Goal: Register for event/course

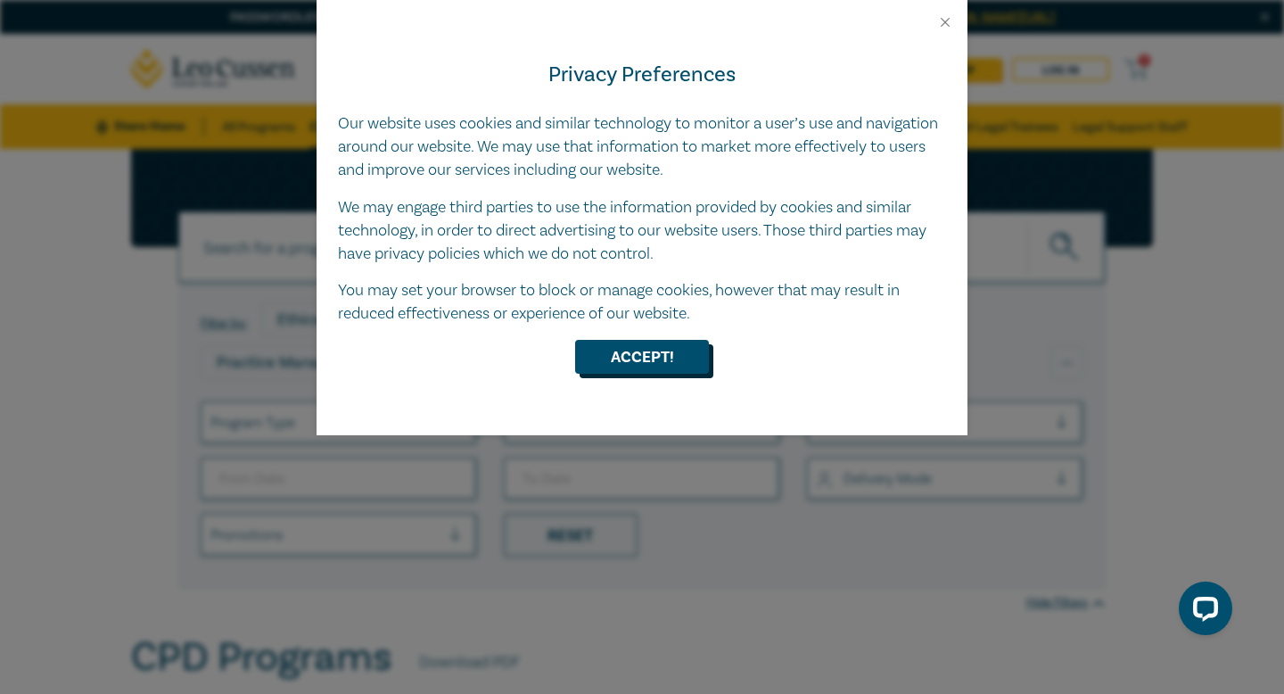
click at [638, 340] on button "Accept!" at bounding box center [642, 357] width 134 height 34
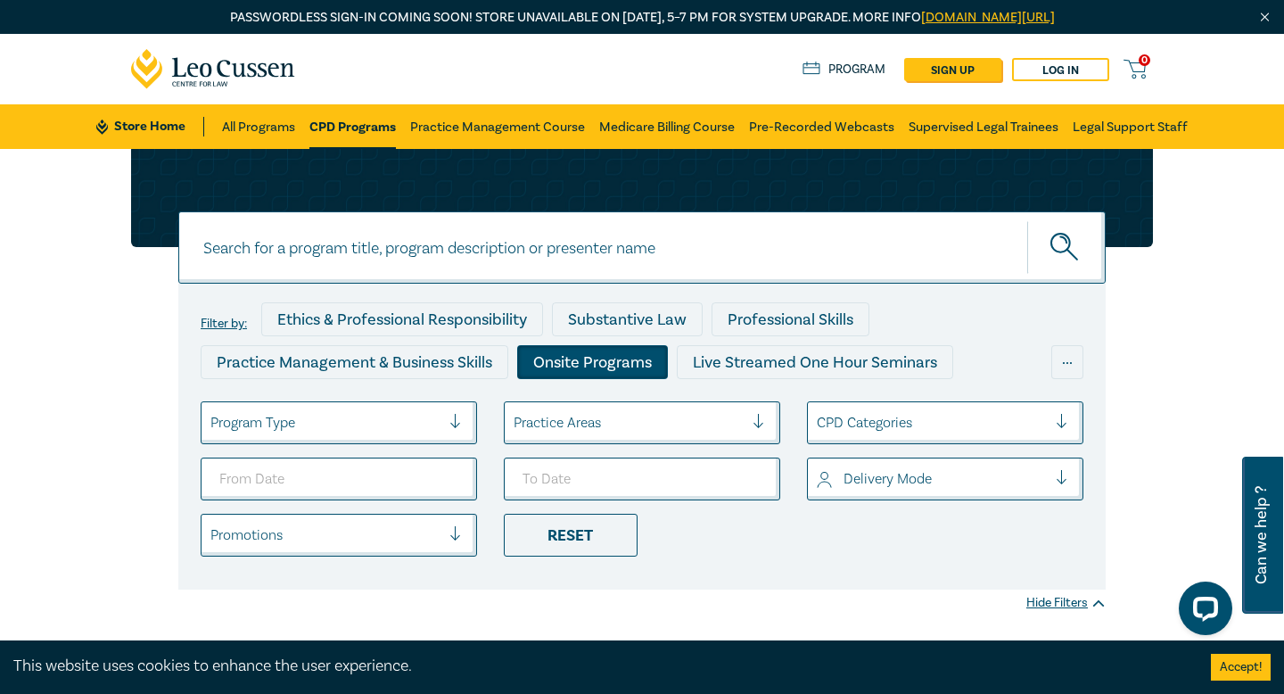
click at [536, 372] on div "Onsite Programs" at bounding box center [592, 362] width 151 height 34
click at [569, 364] on div "Onsite Programs" at bounding box center [592, 362] width 151 height 34
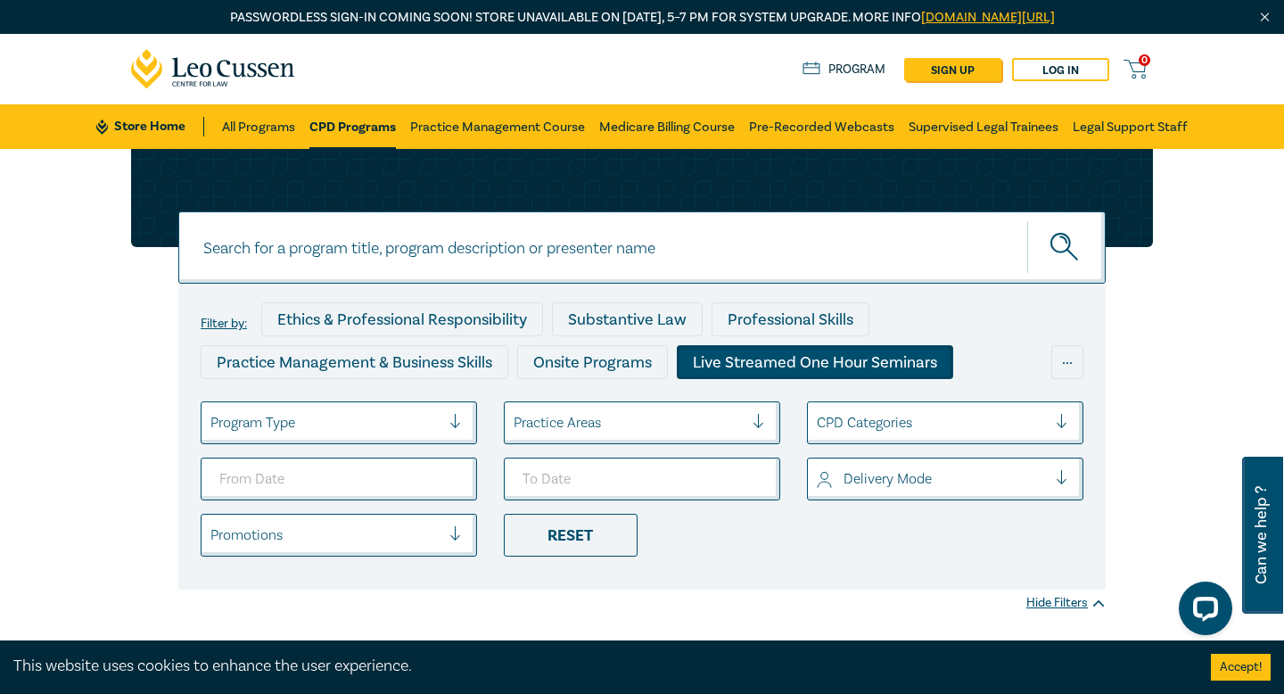
click at [798, 367] on div "Live Streamed One Hour Seminars" at bounding box center [815, 362] width 276 height 34
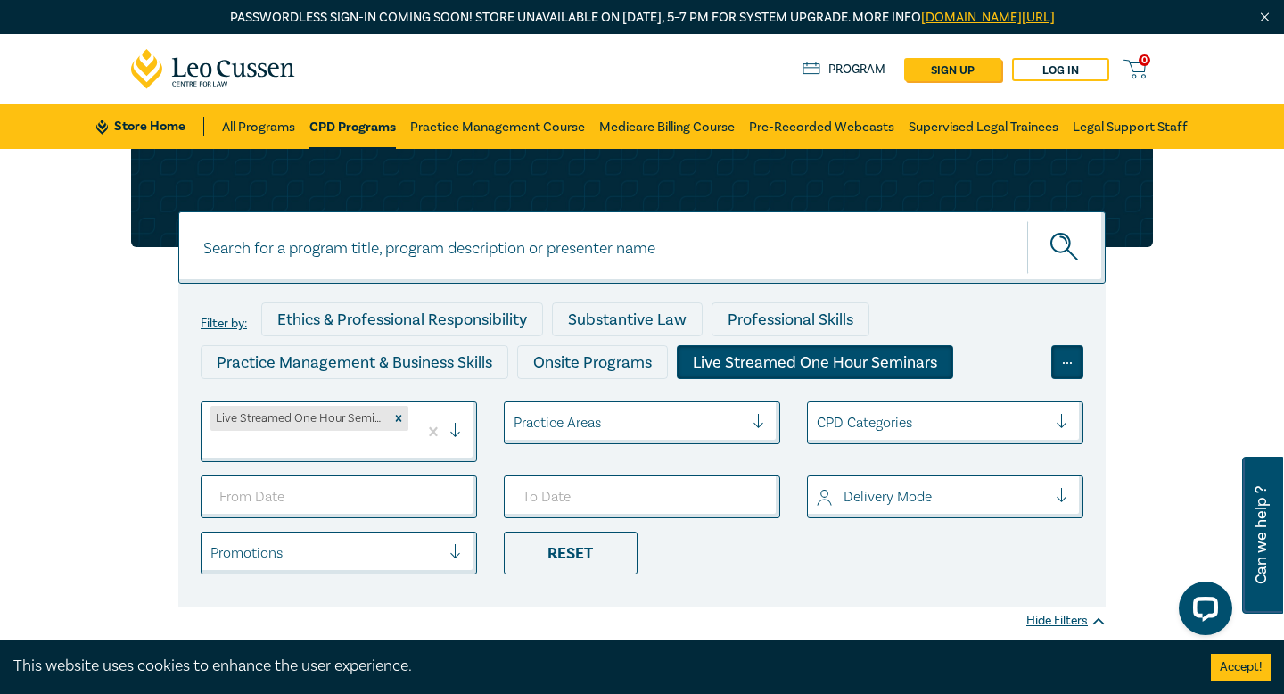
click at [1057, 361] on div "..." at bounding box center [1067, 362] width 32 height 34
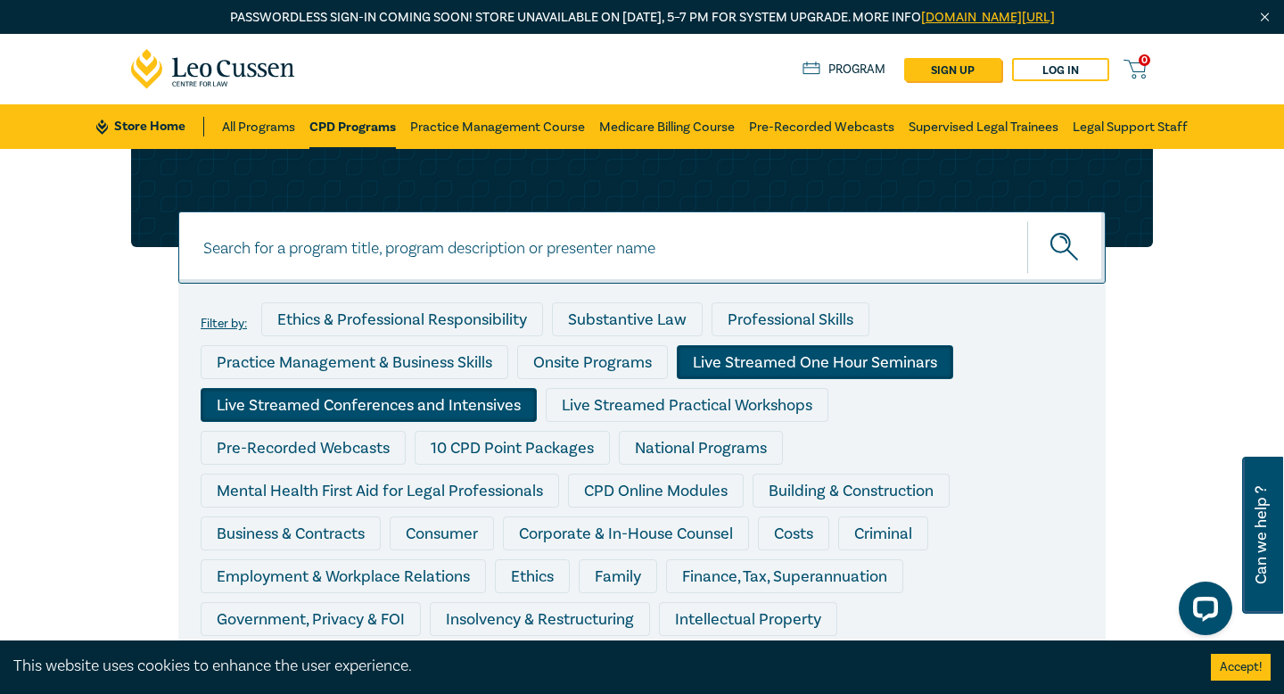
click at [253, 407] on div "Live Streamed Conferences and Intensives" at bounding box center [369, 405] width 336 height 34
click at [637, 387] on div "Onsite Programs" at bounding box center [597, 366] width 160 height 43
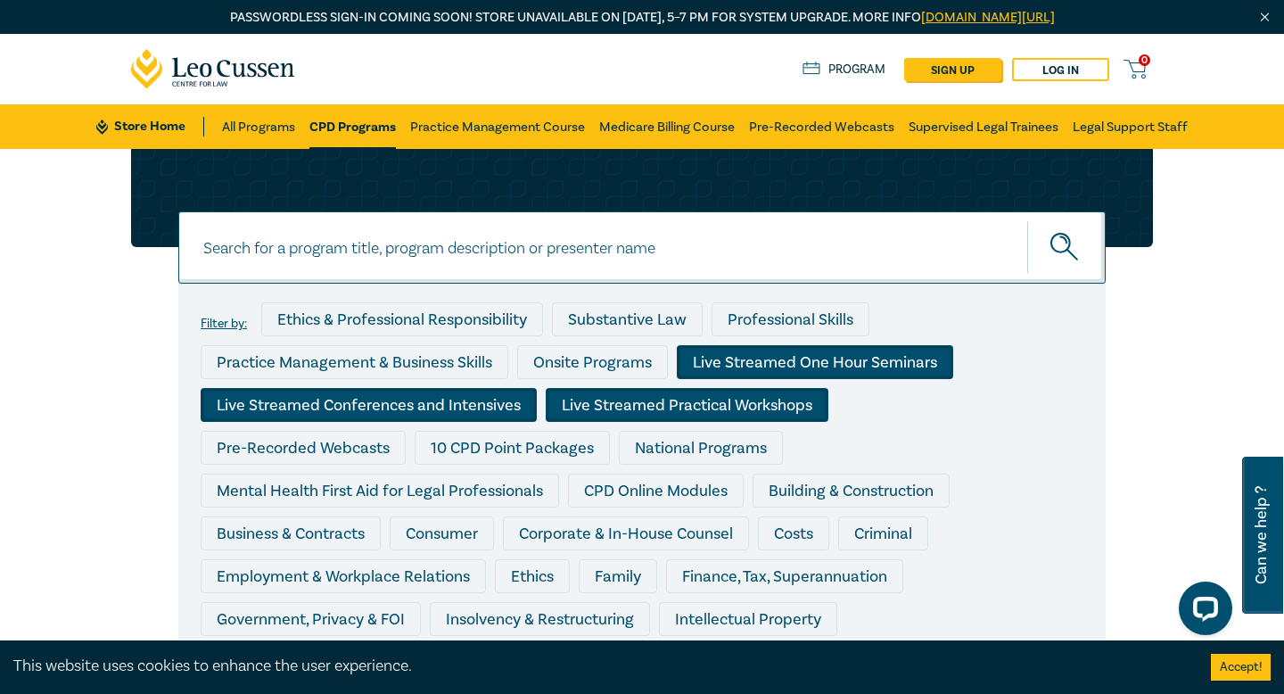
click at [627, 401] on div "Live Streamed Practical Workshops" at bounding box center [687, 405] width 283 height 34
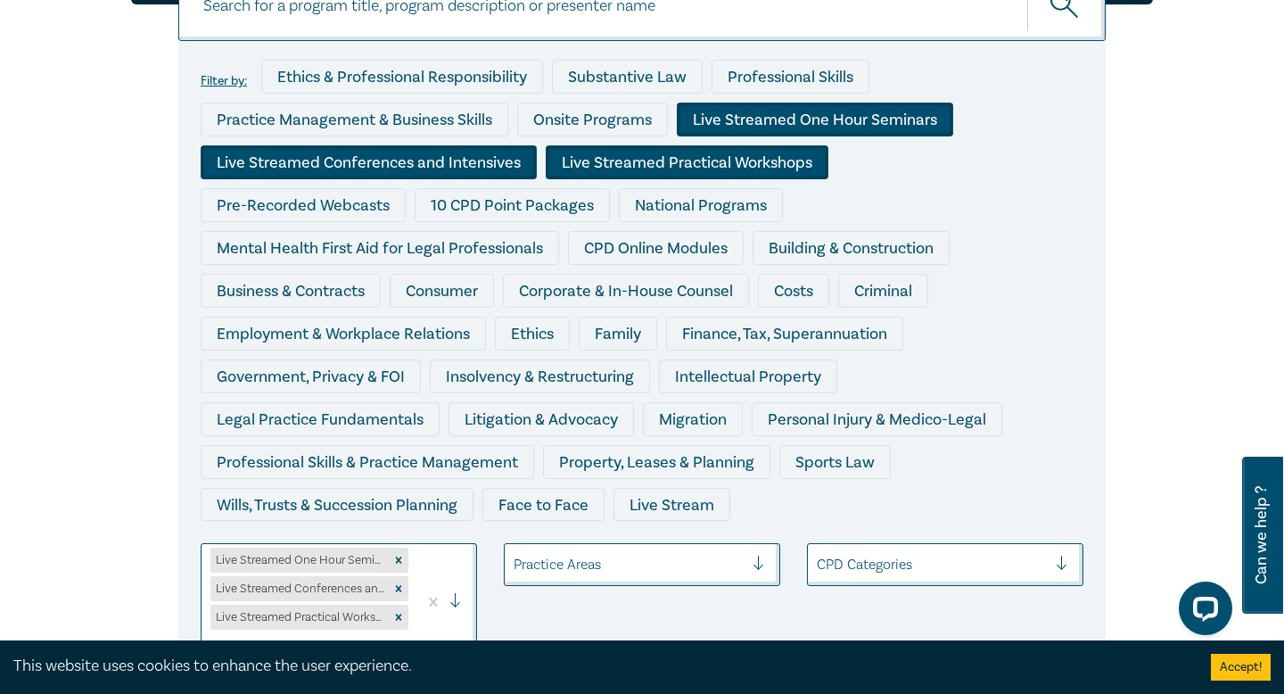
scroll to position [243, 0]
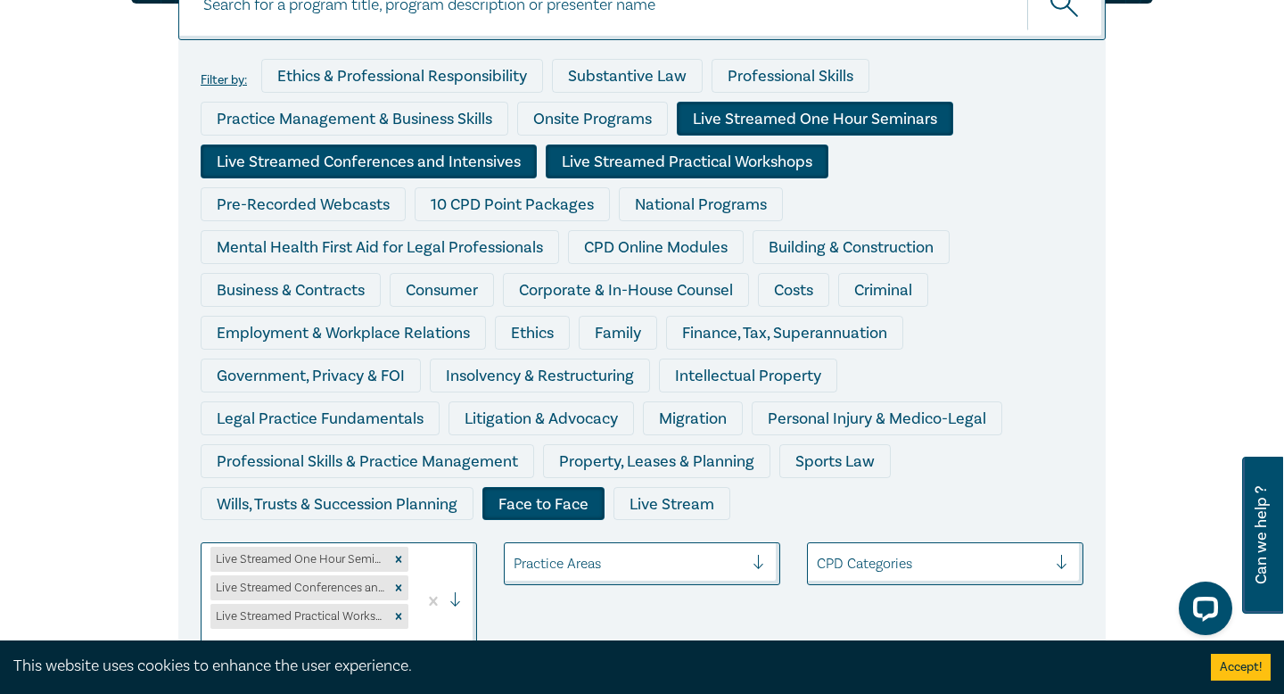
click at [554, 511] on div "Face to Face" at bounding box center [543, 504] width 122 height 34
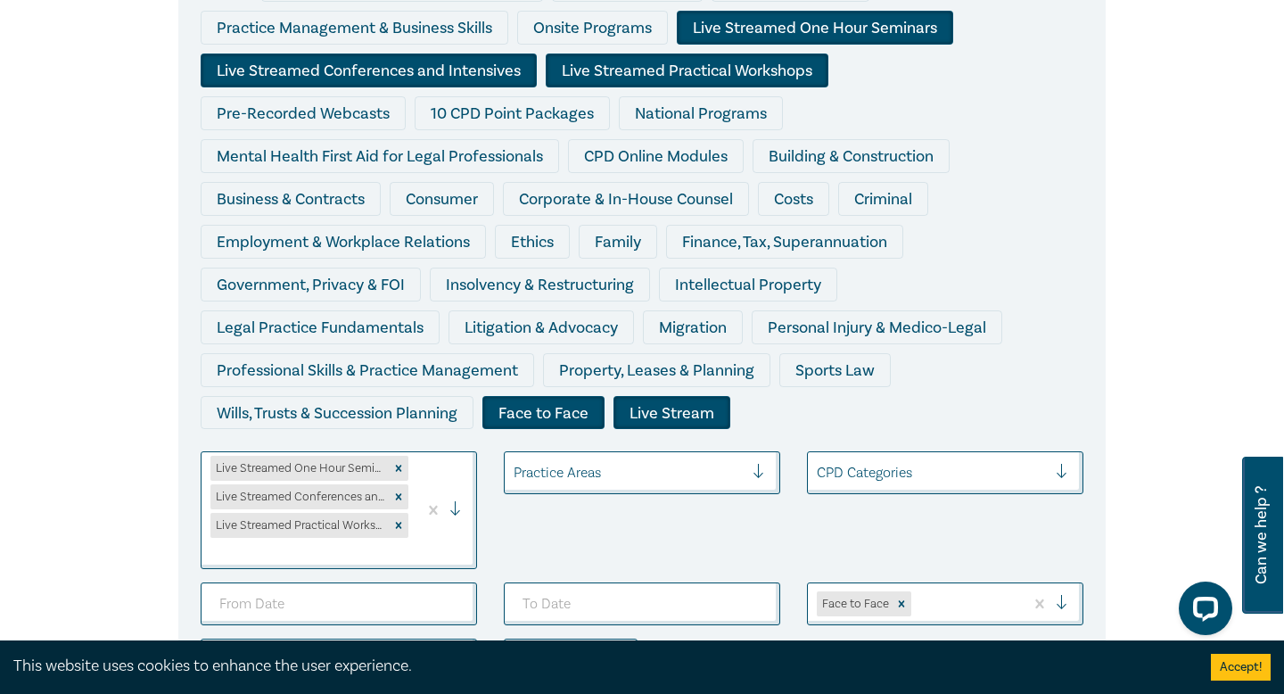
click at [663, 417] on div "Live Stream" at bounding box center [672, 413] width 117 height 34
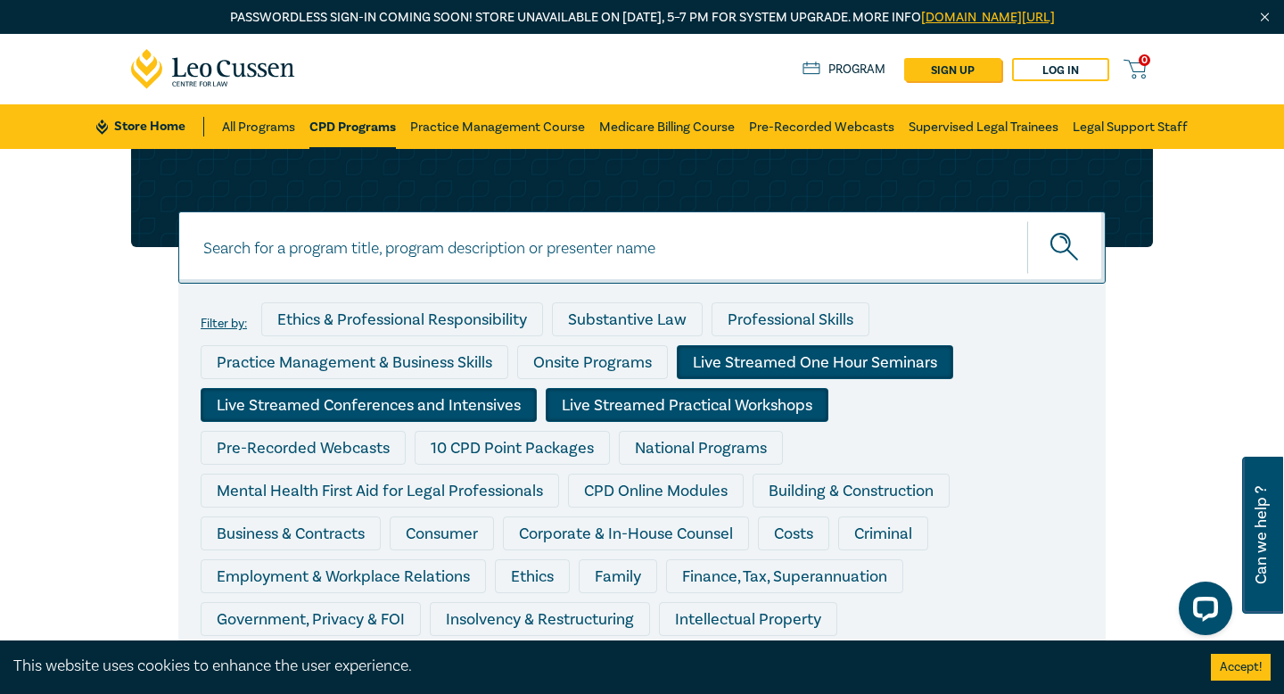
click at [1057, 265] on button "submit" at bounding box center [1066, 247] width 78 height 54
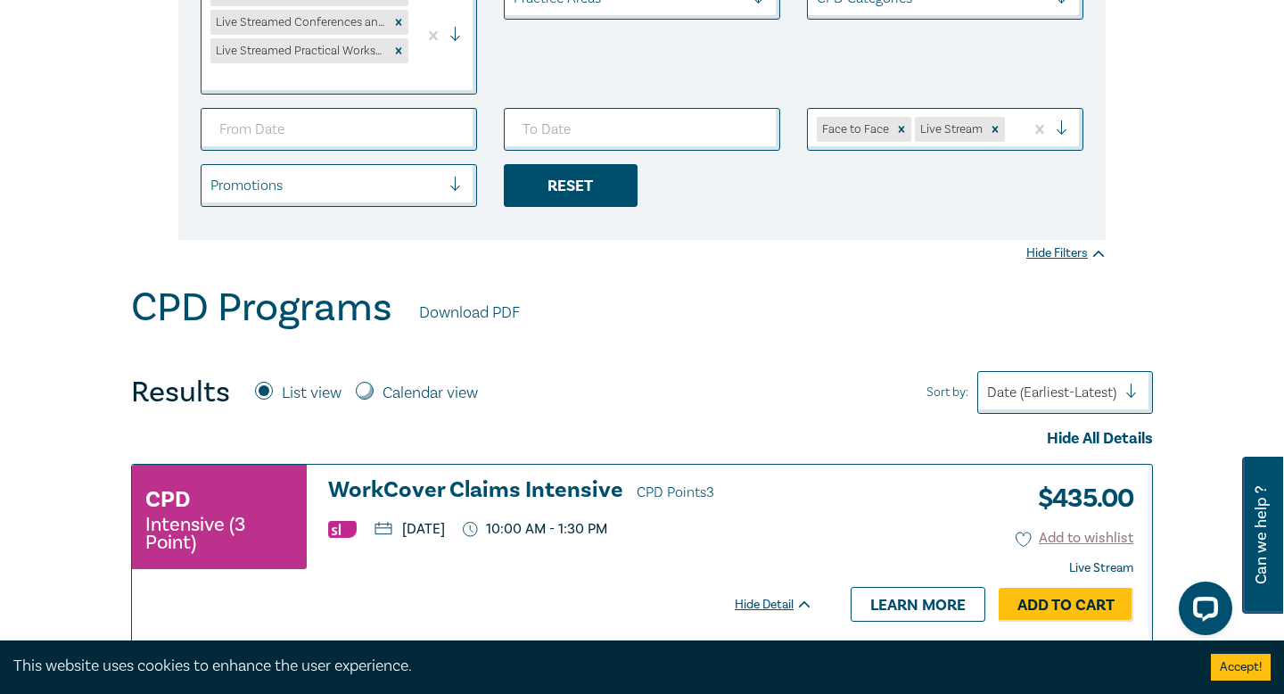
scroll to position [815, 0]
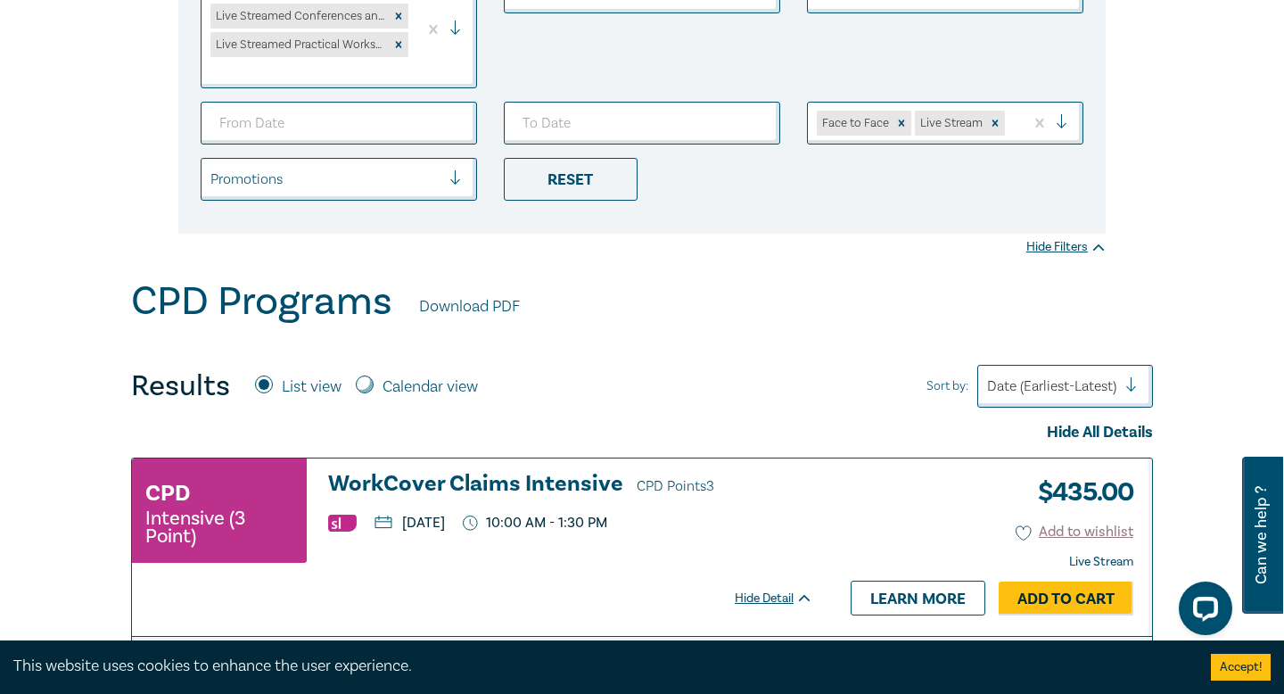
click at [376, 382] on div "Calendar view" at bounding box center [417, 386] width 122 height 23
click at [366, 382] on input "Calendar view" at bounding box center [365, 384] width 18 height 18
radio input "true"
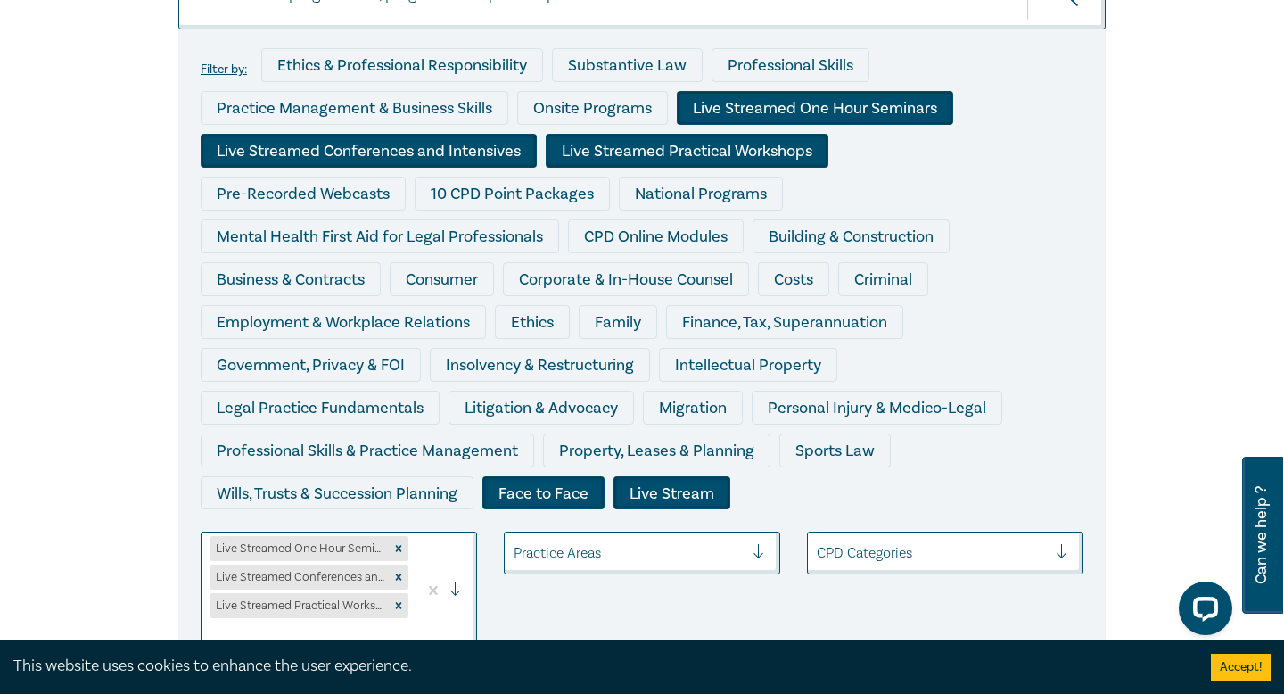
scroll to position [0, 0]
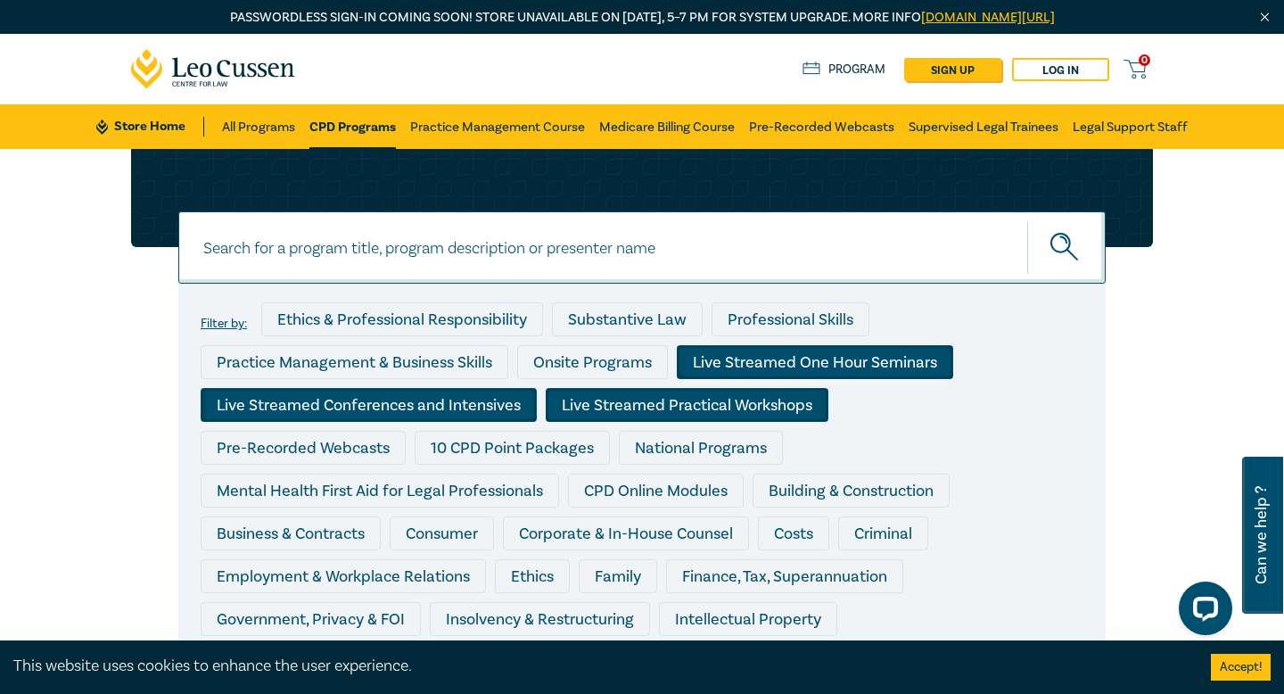
click at [354, 249] on input at bounding box center [642, 247] width 928 height 72
click at [1098, 242] on button "submit" at bounding box center [1066, 247] width 78 height 54
click at [1060, 244] on icon "submit" at bounding box center [1066, 248] width 31 height 31
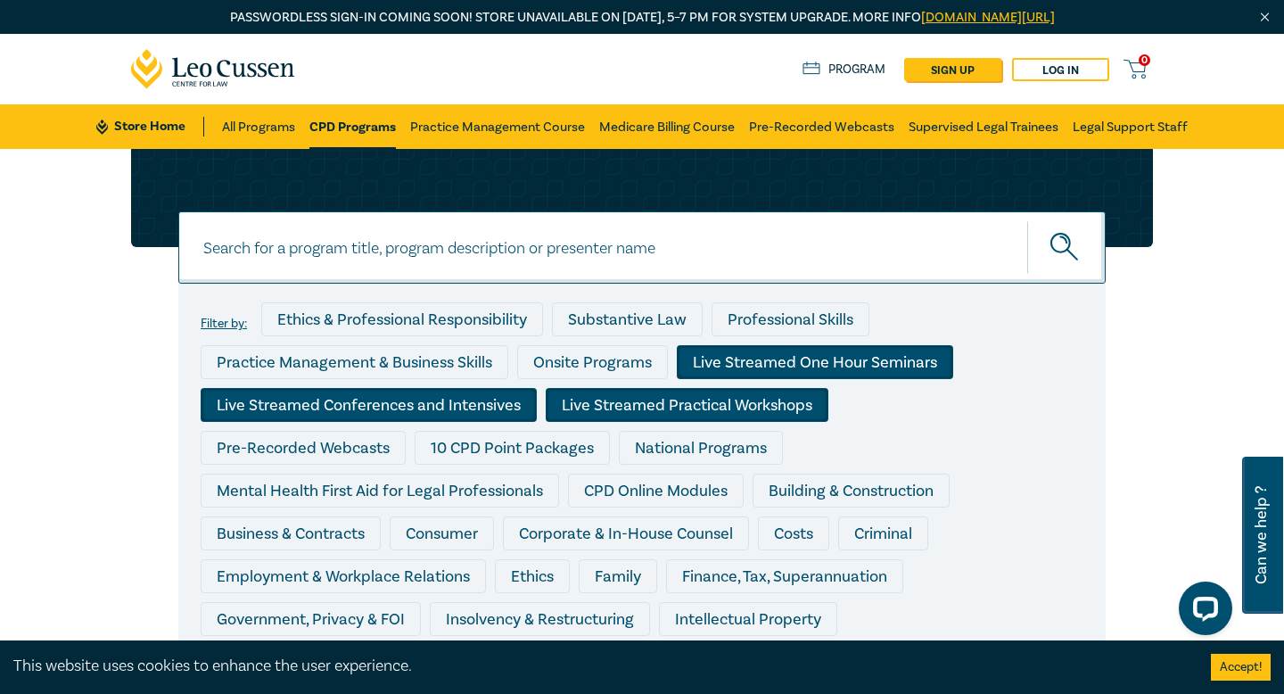
click at [1060, 244] on icon "submit" at bounding box center [1066, 248] width 31 height 31
click at [405, 238] on input at bounding box center [642, 247] width 928 height 72
click at [22, 363] on div "Filter by: Ethics & Professional Responsibility Substantive Law Professional Sk…" at bounding box center [642, 621] width 1284 height 944
click at [325, 235] on input at bounding box center [642, 247] width 928 height 72
type input "F"
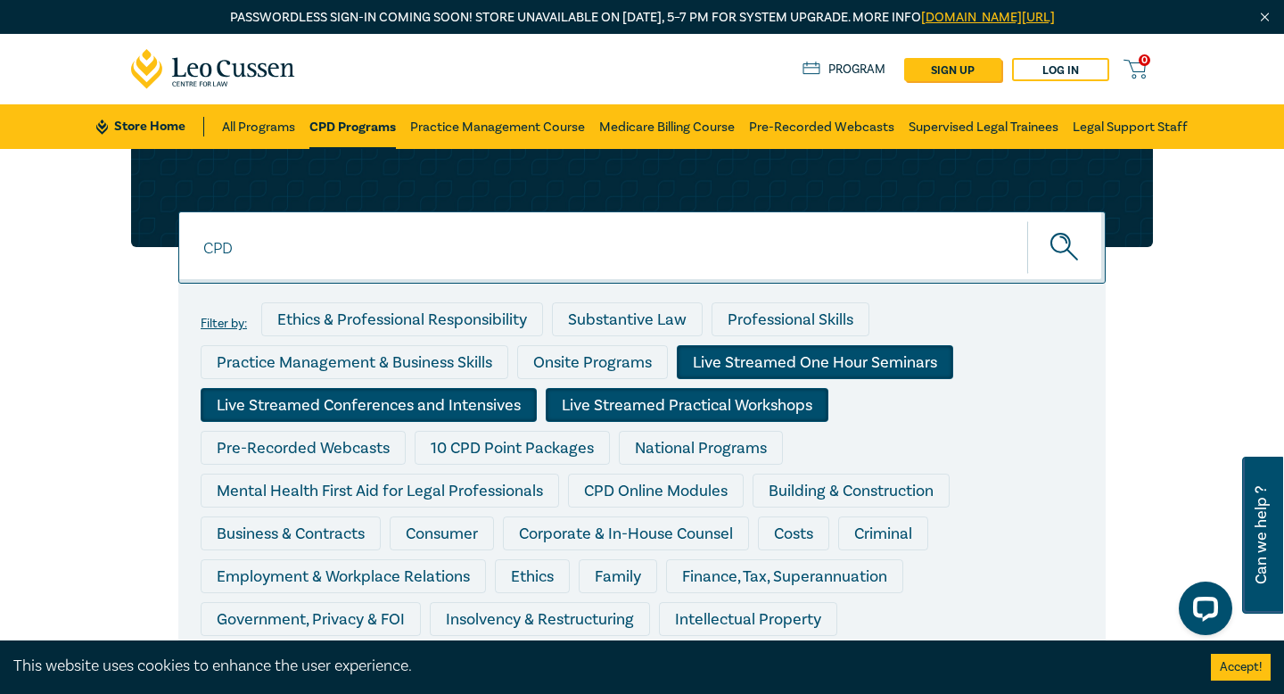
type input "CPD"
click at [1027, 220] on button "submit" at bounding box center [1066, 247] width 78 height 54
click at [1066, 252] on icon "submit" at bounding box center [1066, 248] width 31 height 31
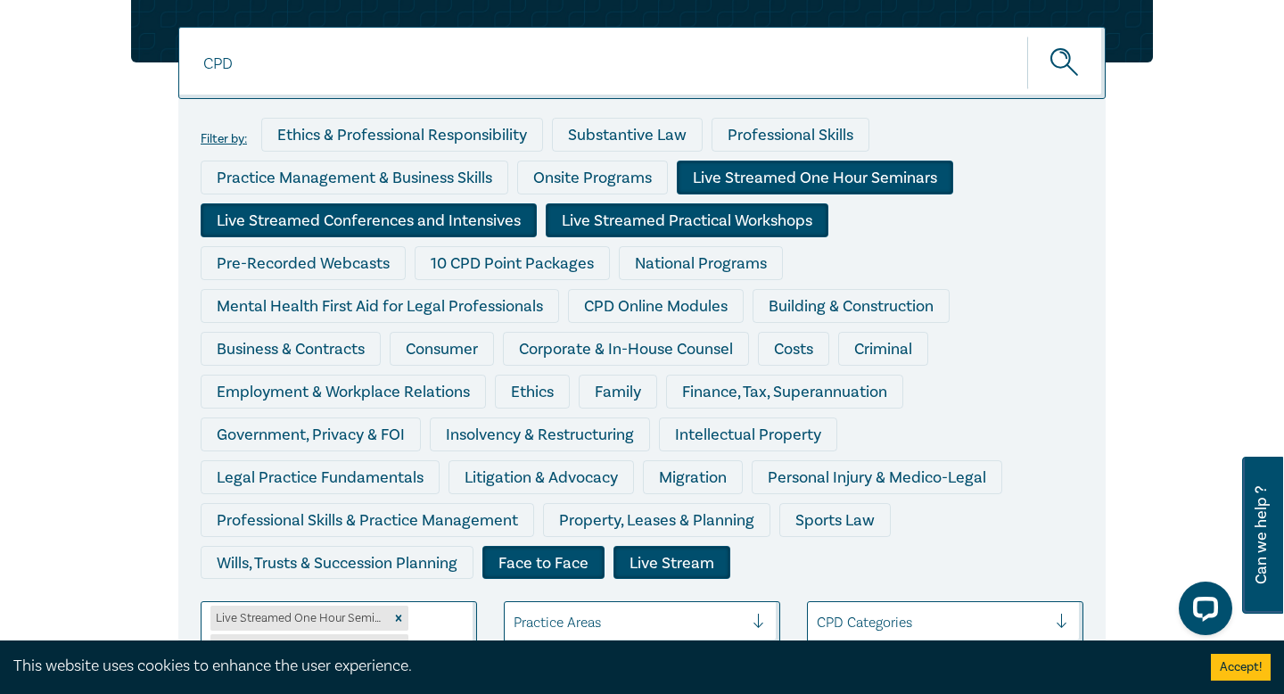
scroll to position [190, 0]
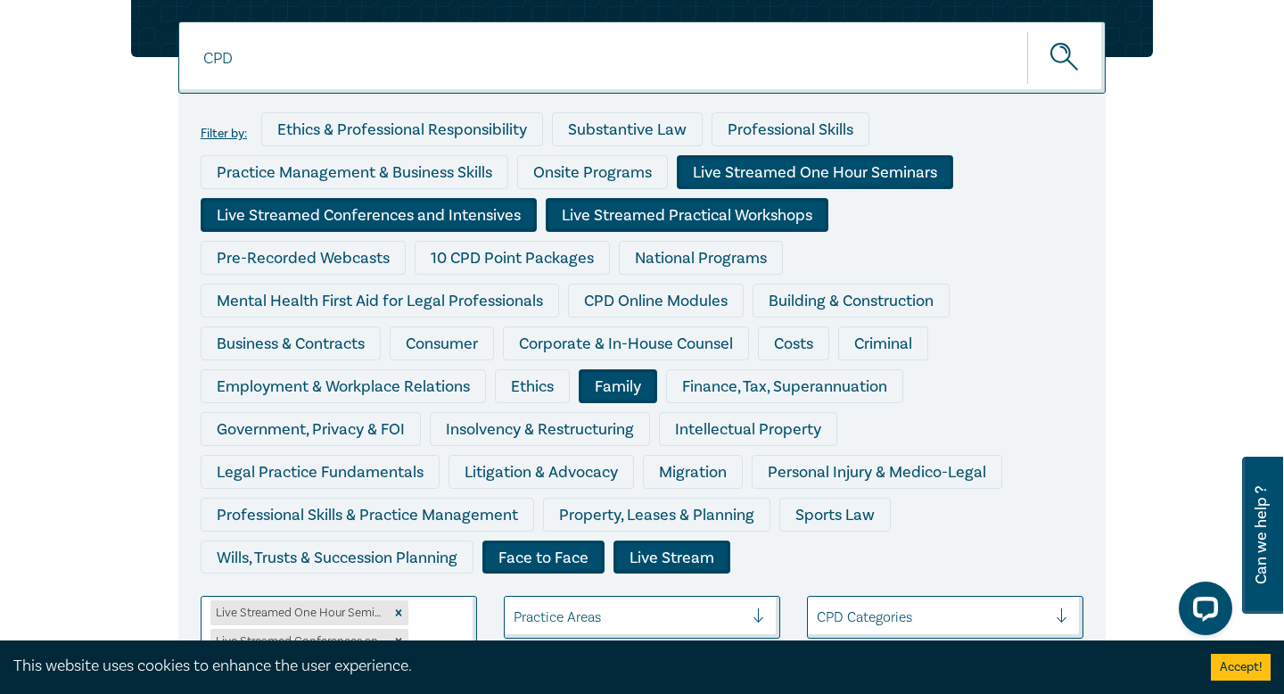
click at [592, 383] on div "Family" at bounding box center [618, 386] width 78 height 34
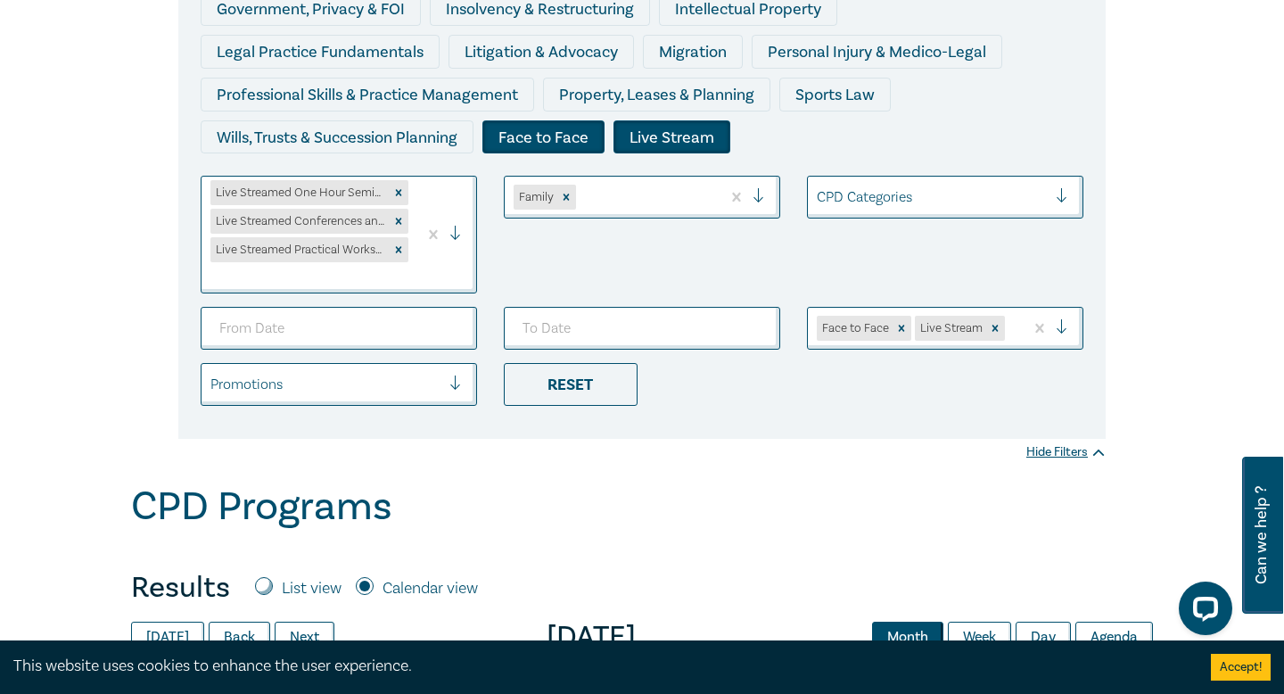
scroll to position [590, 0]
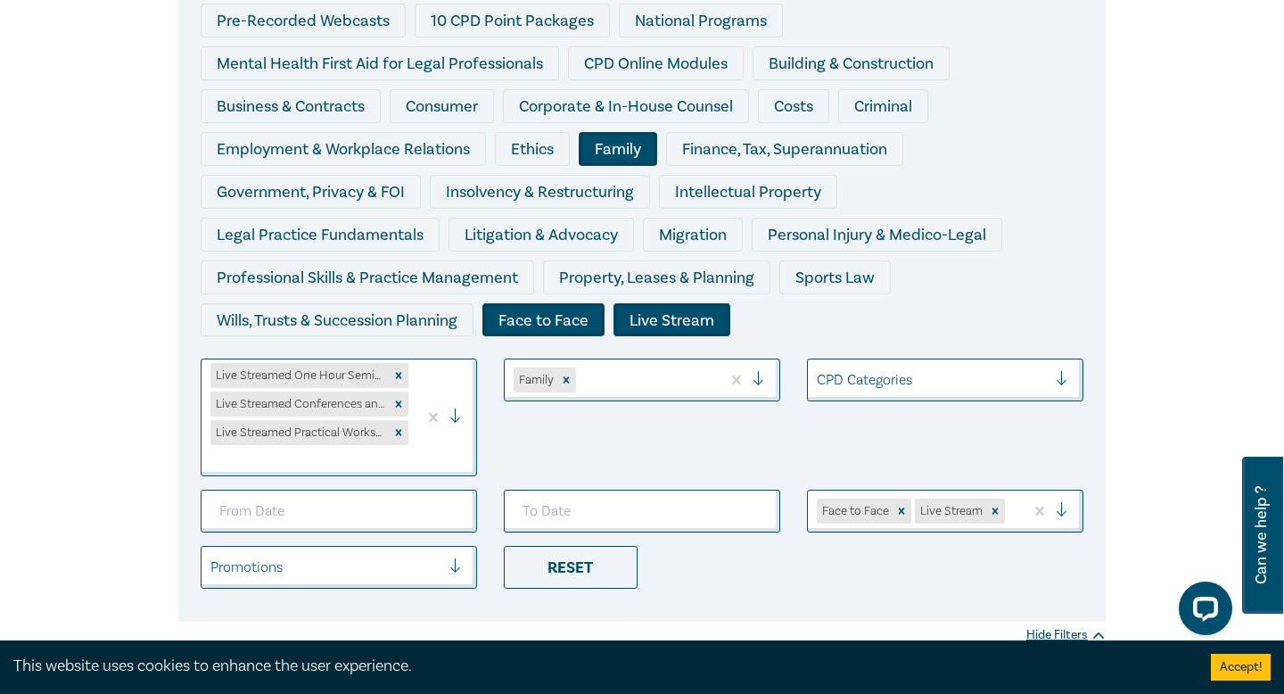
click at [646, 149] on div "Family" at bounding box center [618, 149] width 78 height 34
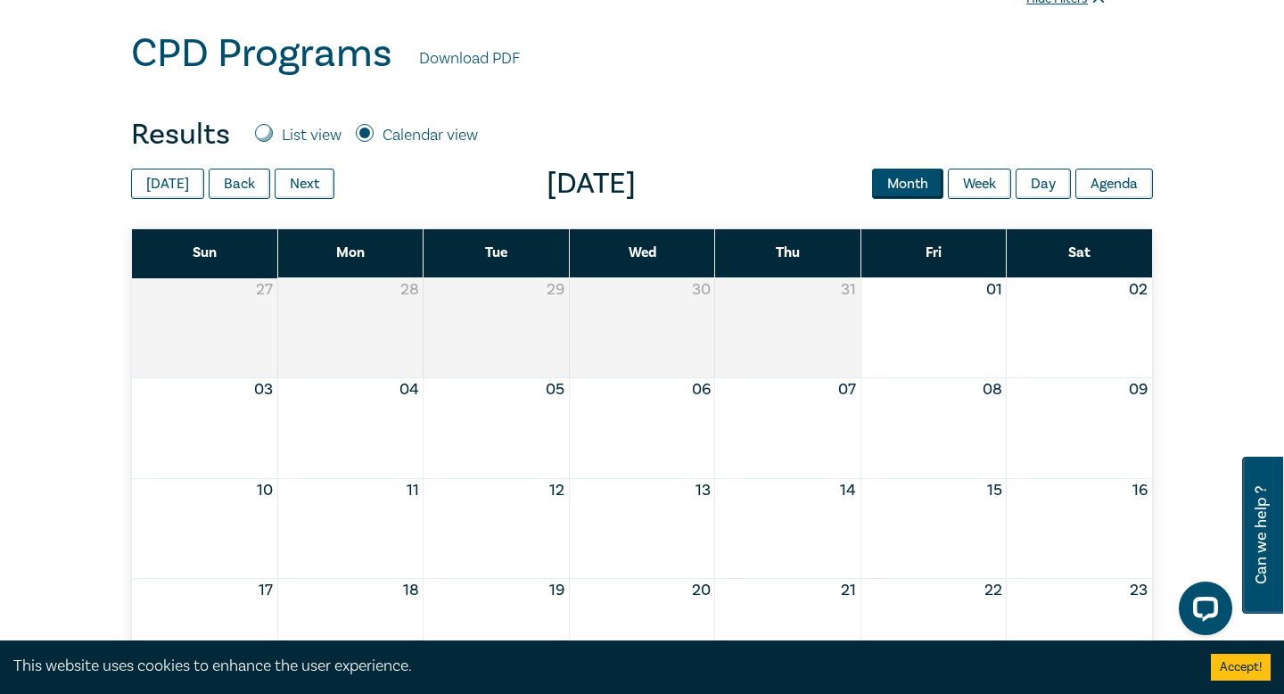
scroll to position [1061, 0]
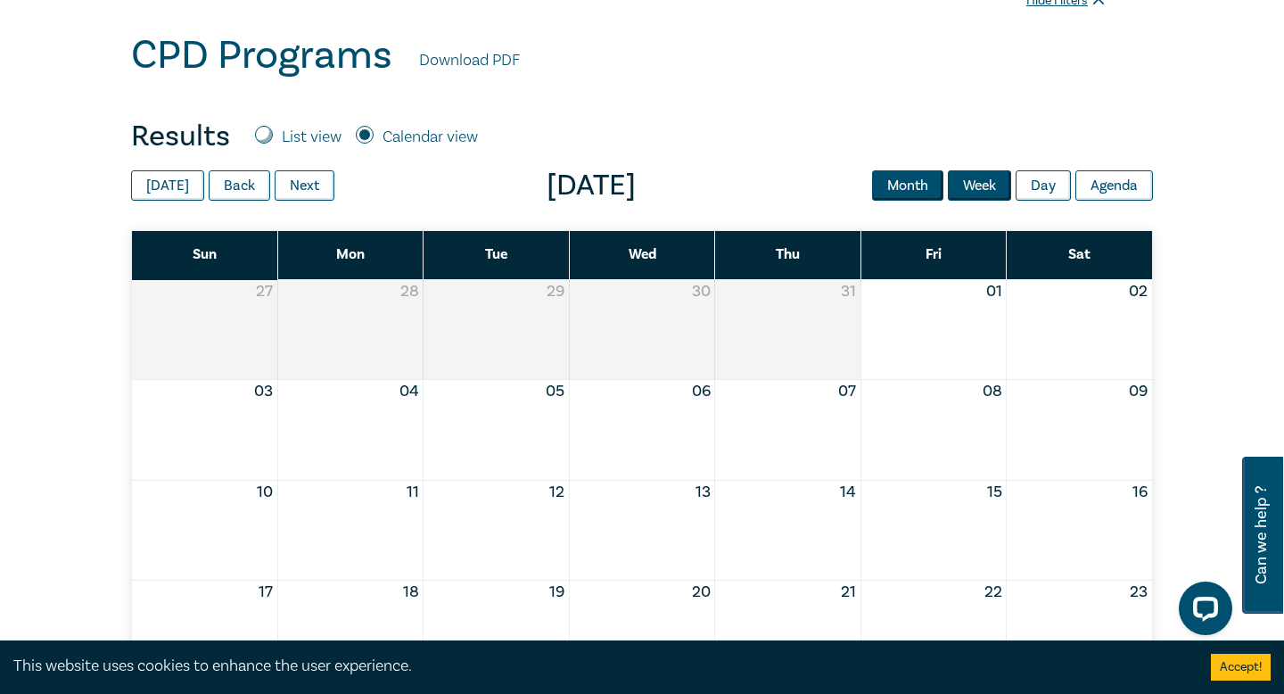
click at [962, 178] on button "Week" at bounding box center [979, 185] width 63 height 30
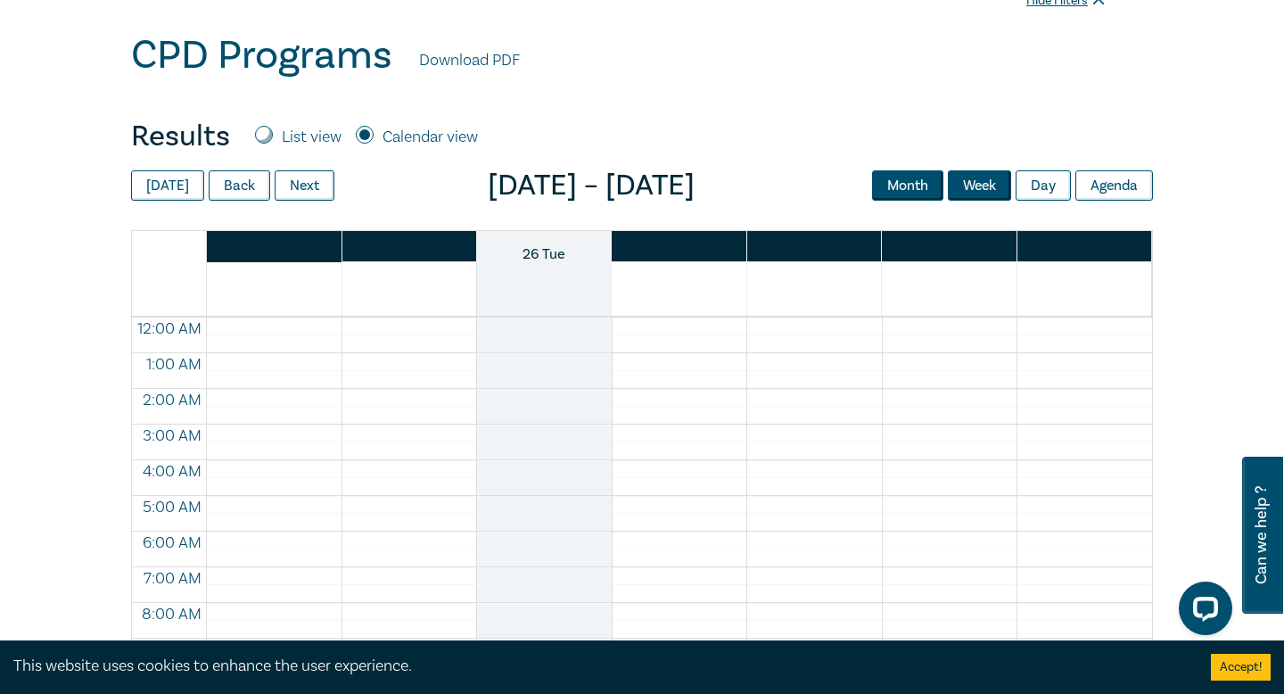
click at [915, 191] on button "Month" at bounding box center [907, 185] width 71 height 30
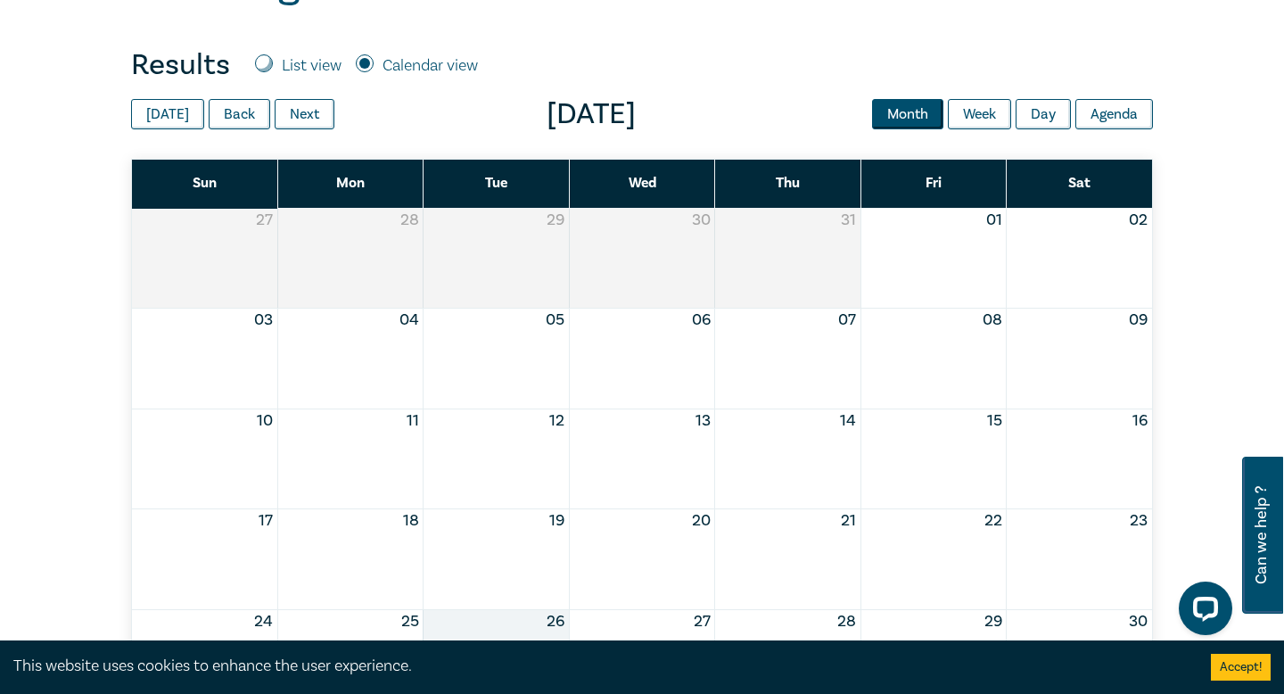
scroll to position [1106, 0]
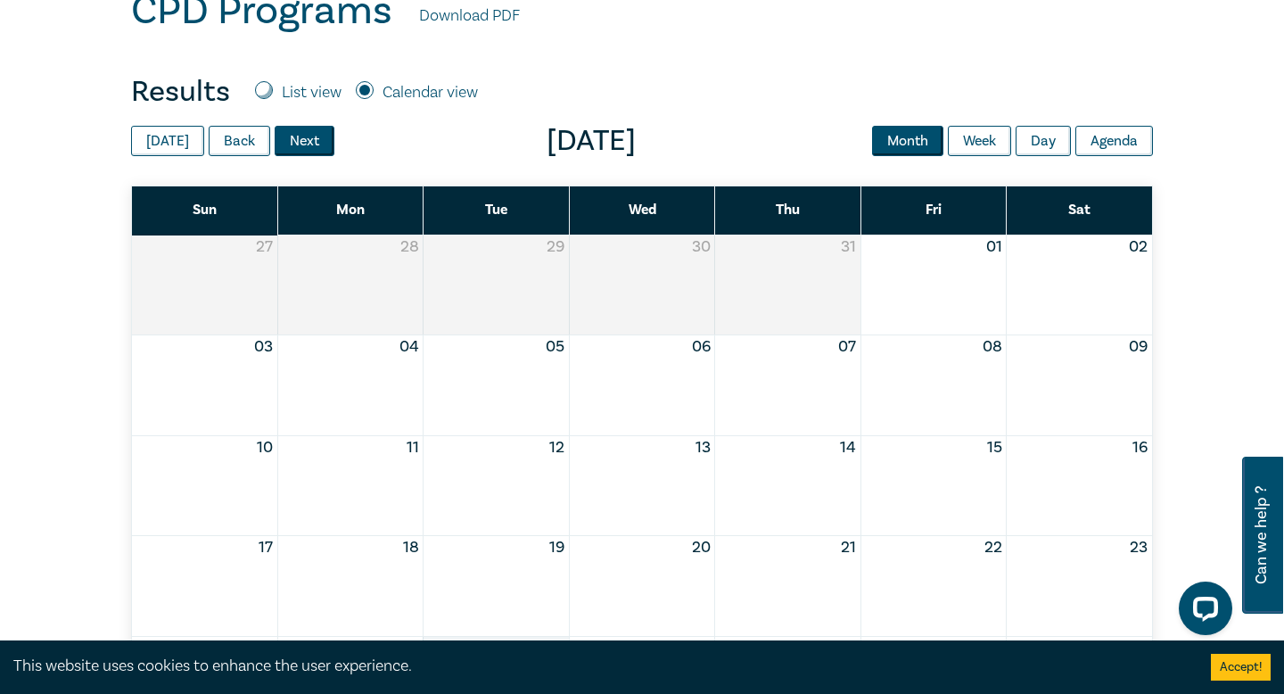
click at [296, 139] on button "Next" at bounding box center [305, 141] width 60 height 30
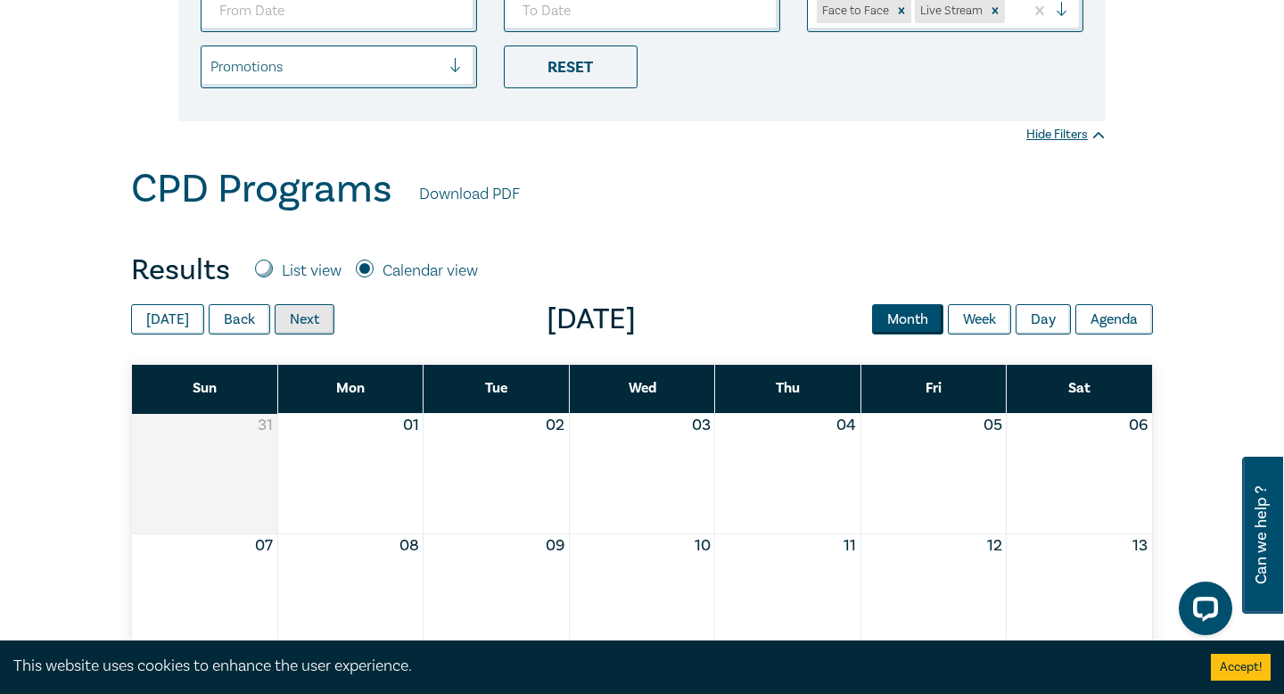
scroll to position [0, 0]
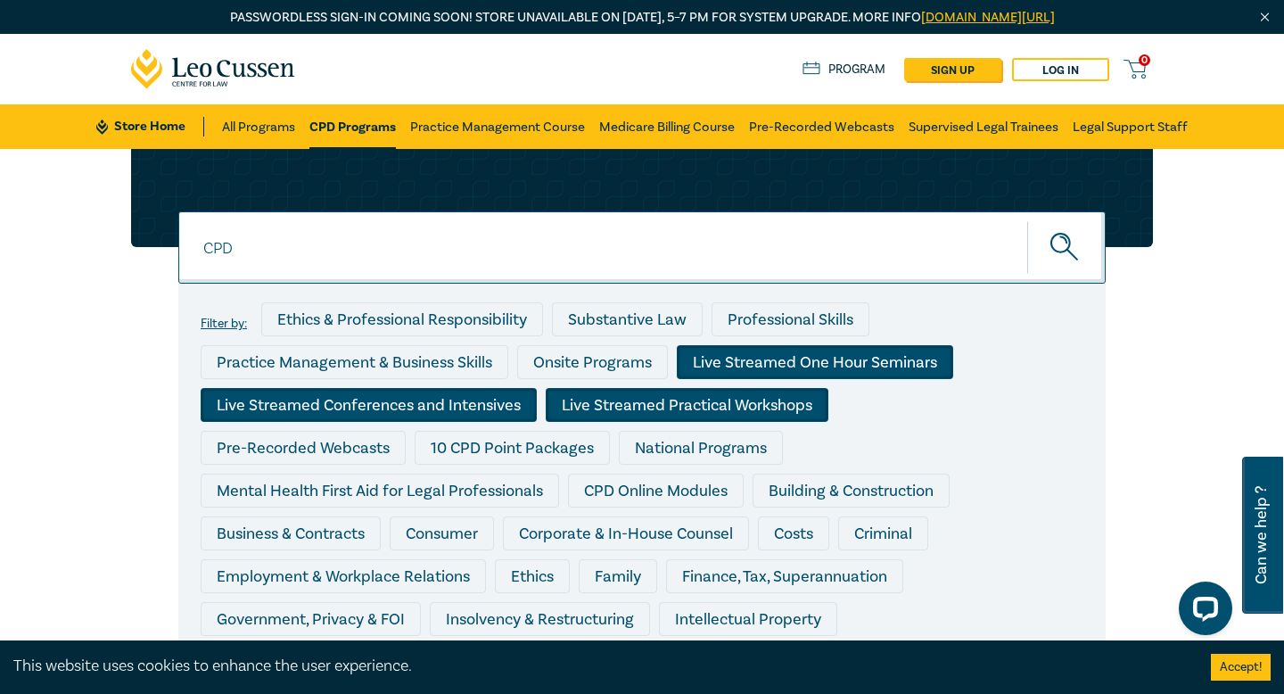
click at [286, 248] on input "CPD" at bounding box center [642, 247] width 928 height 72
click at [364, 128] on link "CPD Programs" at bounding box center [352, 126] width 87 height 45
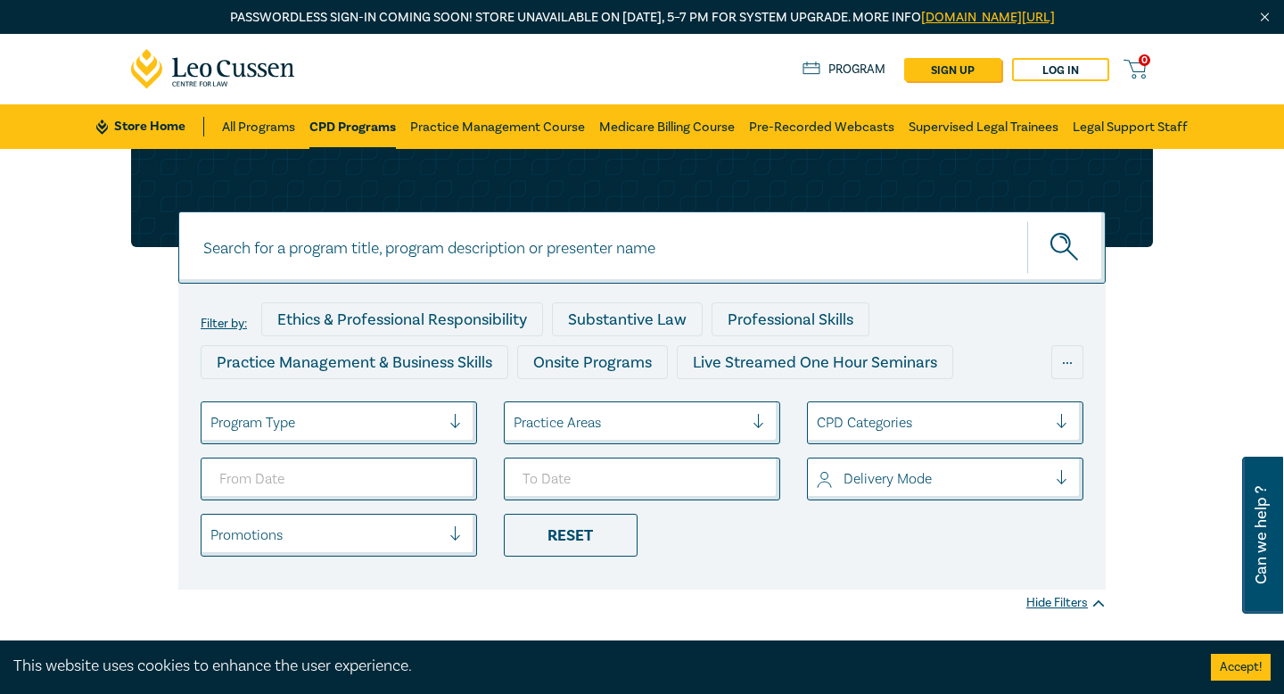
click at [340, 126] on link "CPD Programs" at bounding box center [352, 126] width 87 height 45
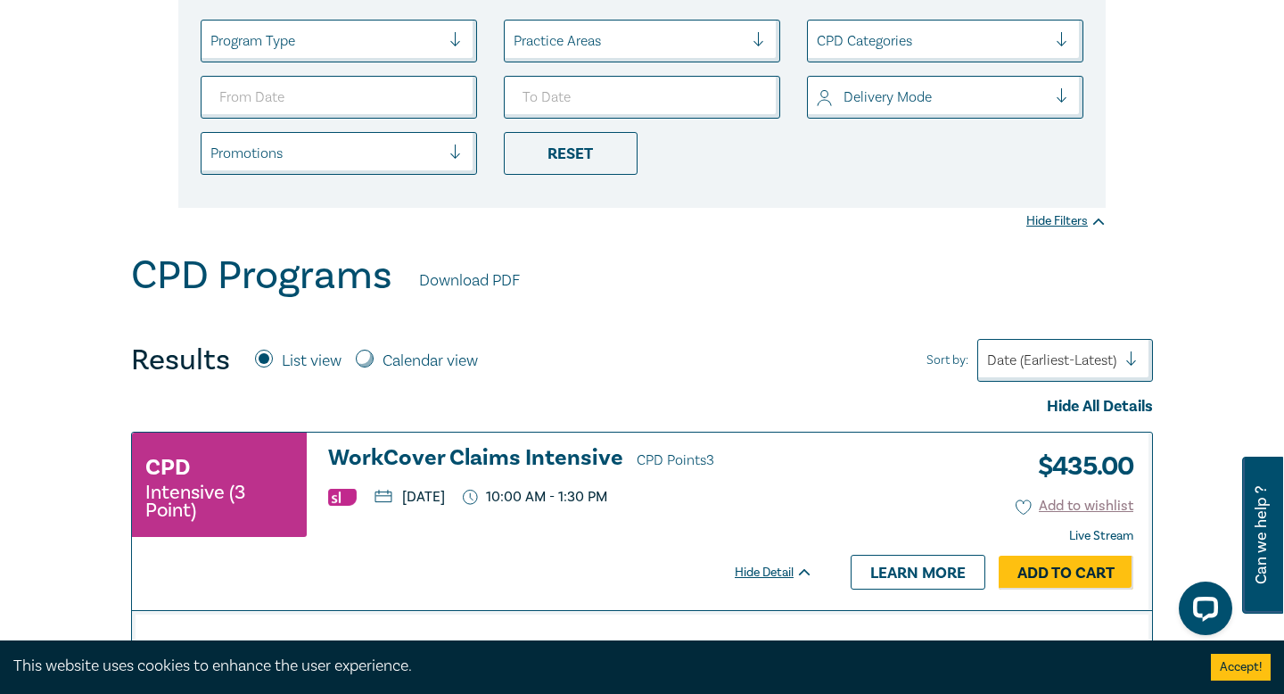
scroll to position [387, 0]
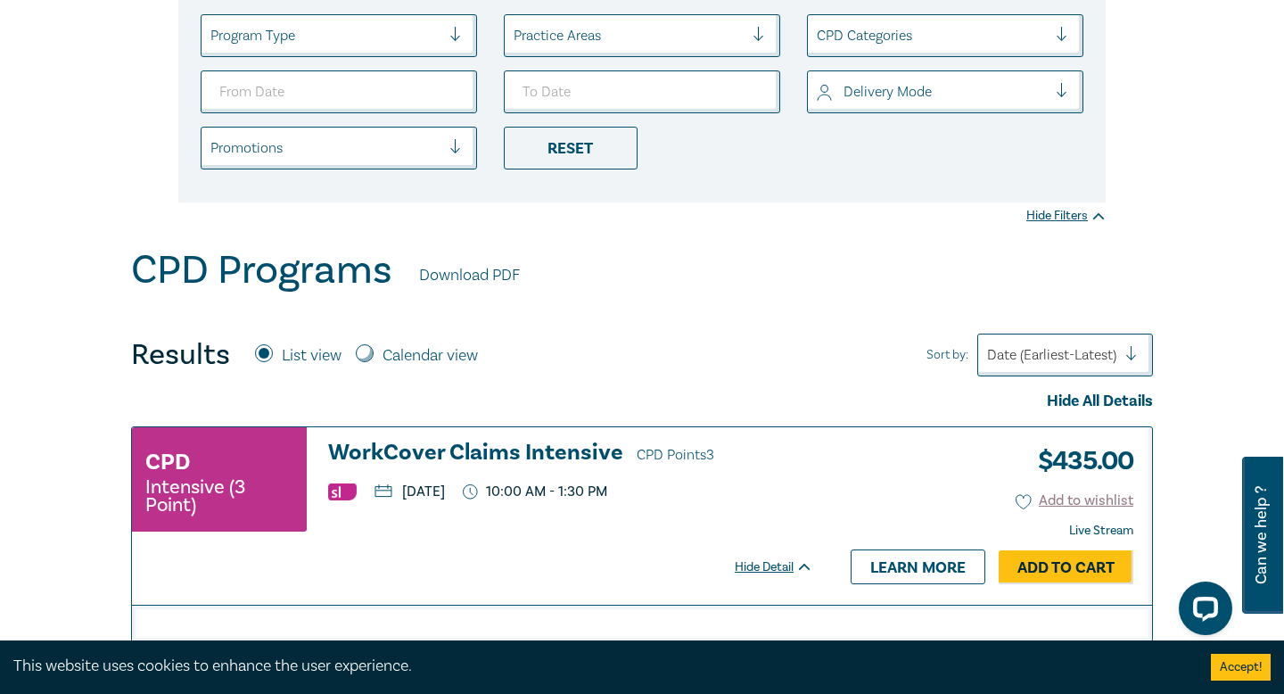
click at [459, 278] on link "Download PDF" at bounding box center [469, 275] width 101 height 23
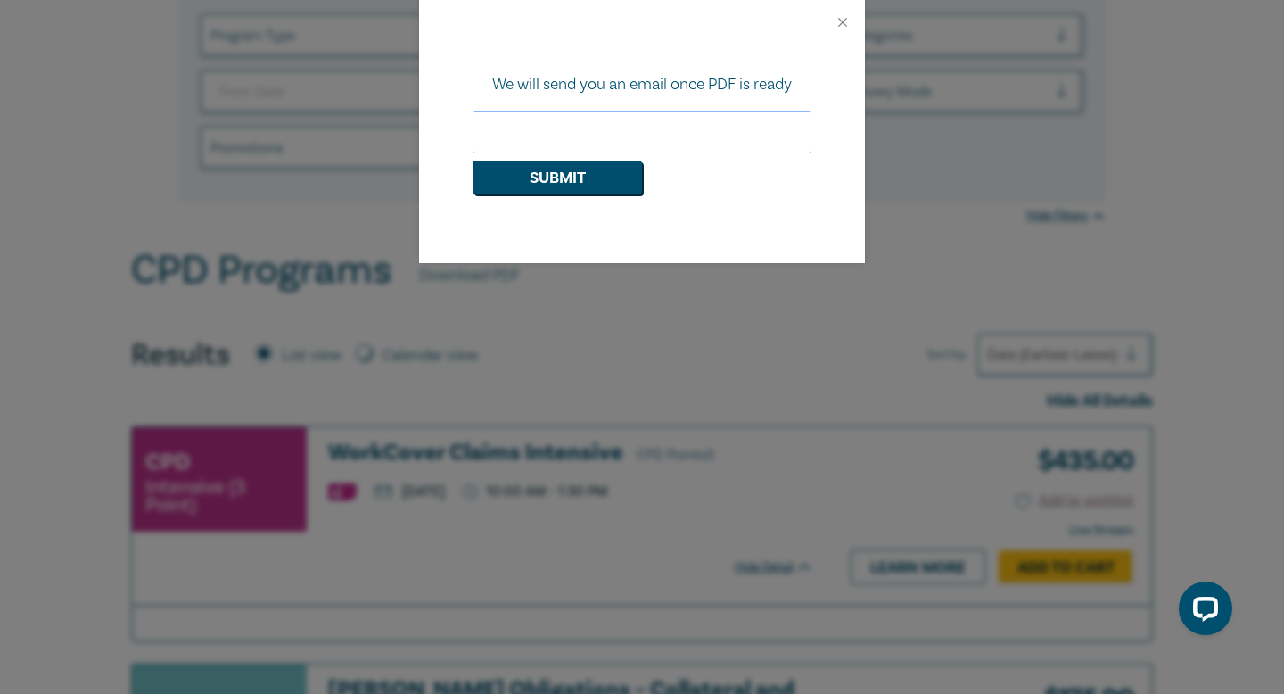
click at [536, 139] on input "email" at bounding box center [642, 132] width 339 height 43
click at [843, 21] on button "Close" at bounding box center [843, 22] width 16 height 16
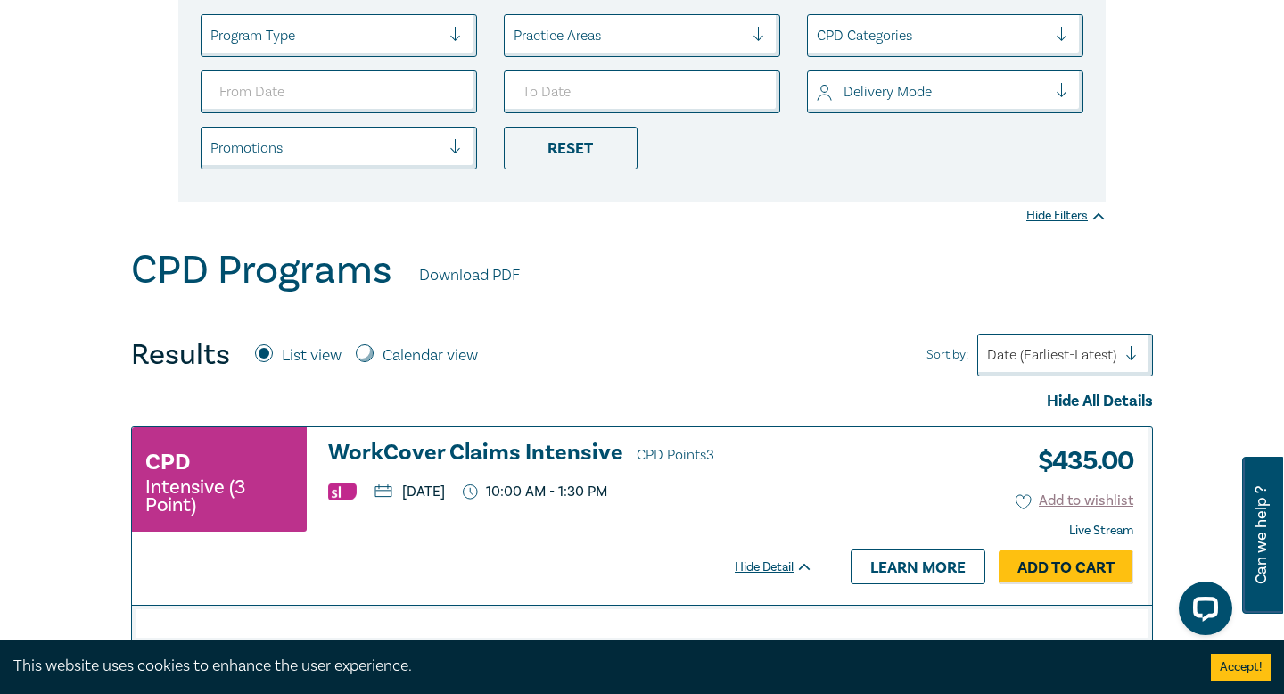
click at [434, 353] on label "Calendar view" at bounding box center [430, 355] width 95 height 23
click at [374, 353] on input "Calendar view" at bounding box center [365, 353] width 18 height 18
radio input "true"
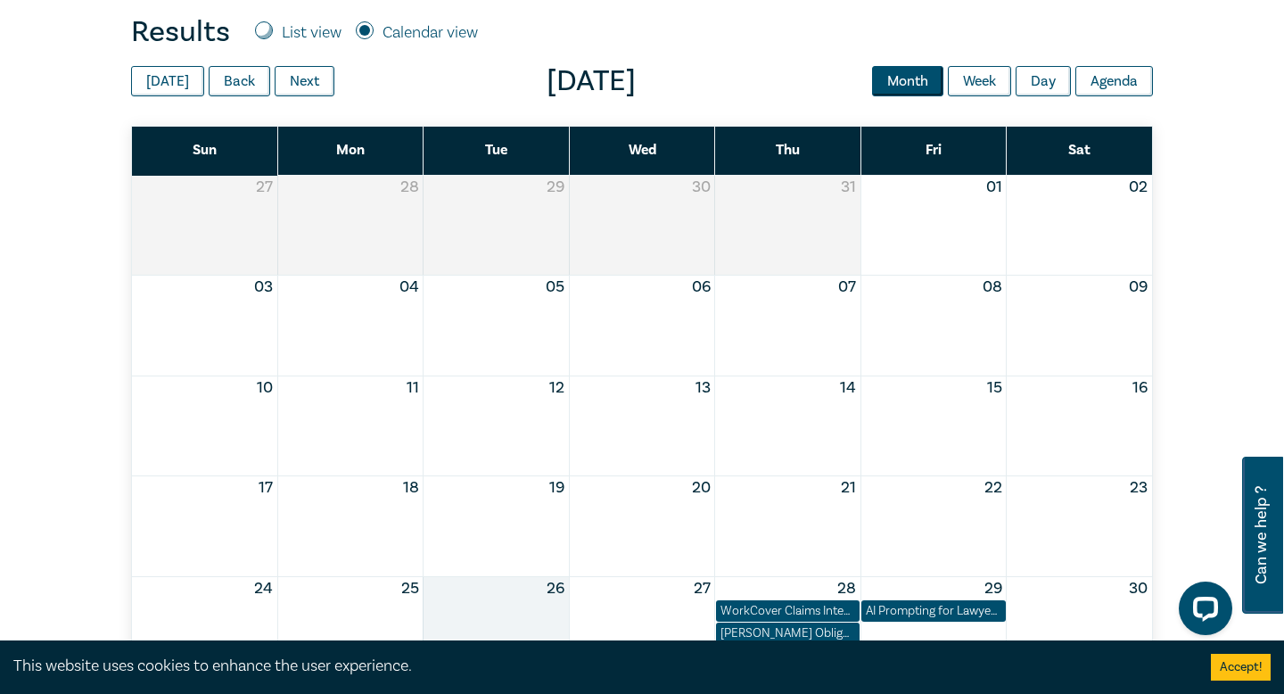
scroll to position [694, 0]
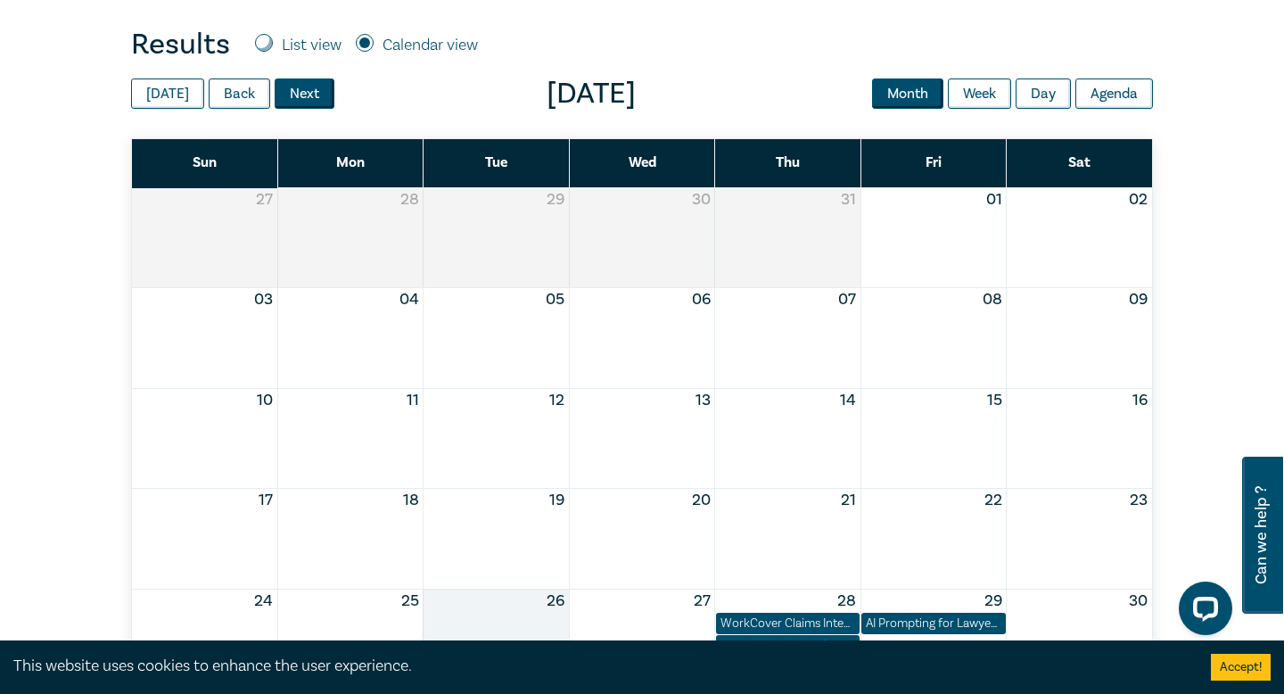
click at [292, 91] on button "Next" at bounding box center [305, 93] width 60 height 30
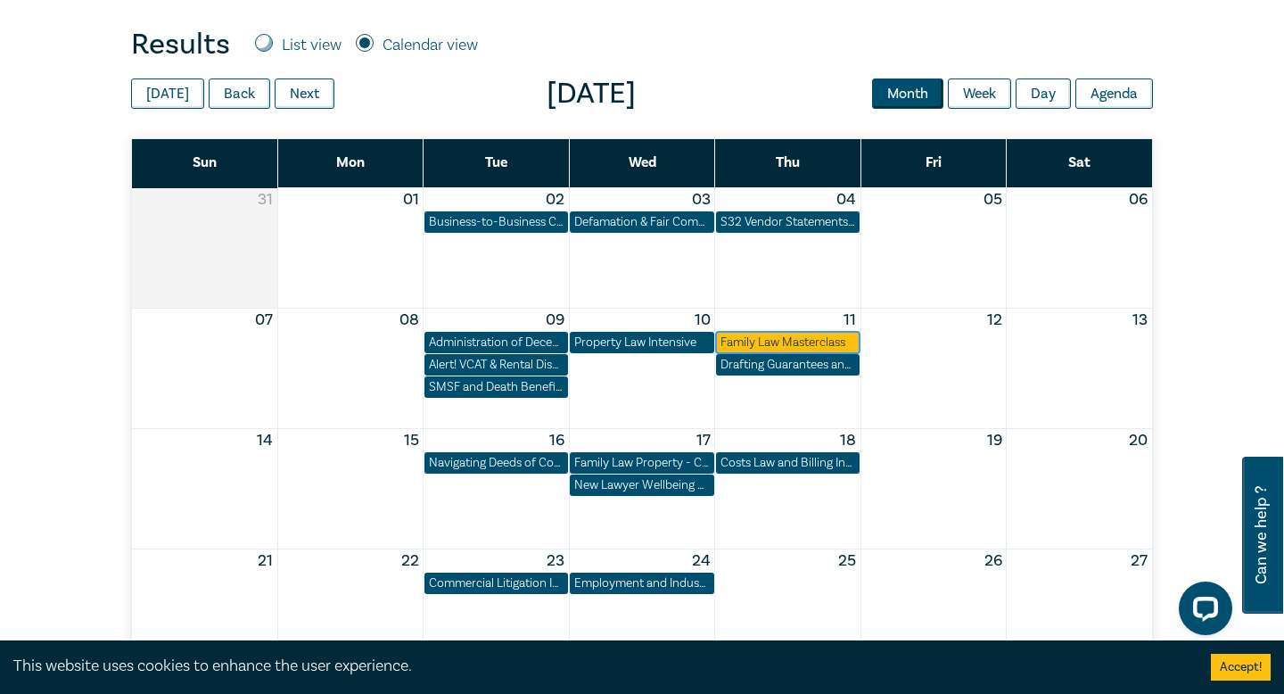
click at [742, 340] on div "Family Law Masterclass" at bounding box center [788, 343] width 135 height 18
